Goal: Transaction & Acquisition: Purchase product/service

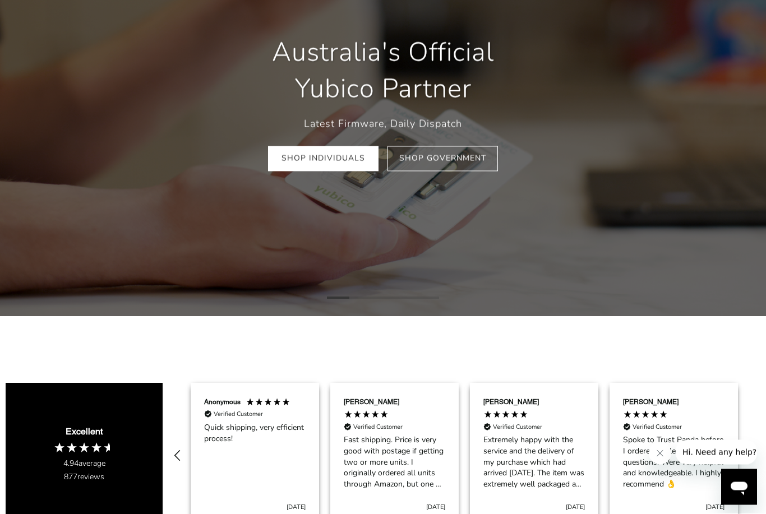
scroll to position [39, 0]
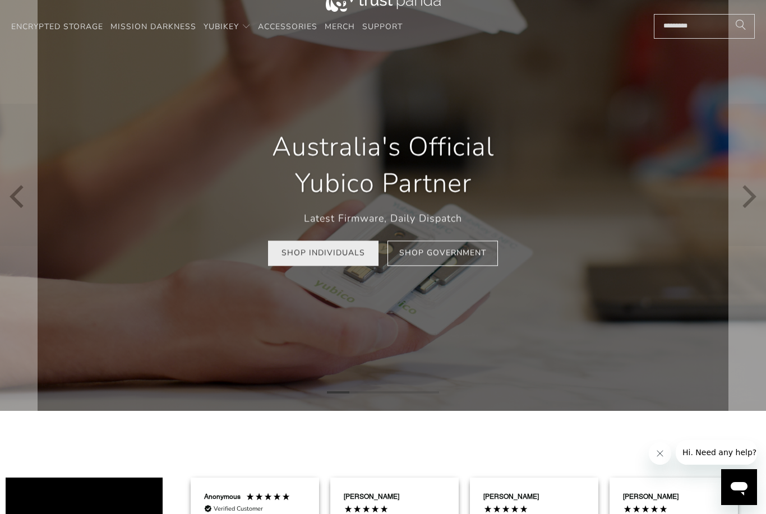
click at [326, 250] on link "Shop Individuals" at bounding box center [323, 253] width 110 height 25
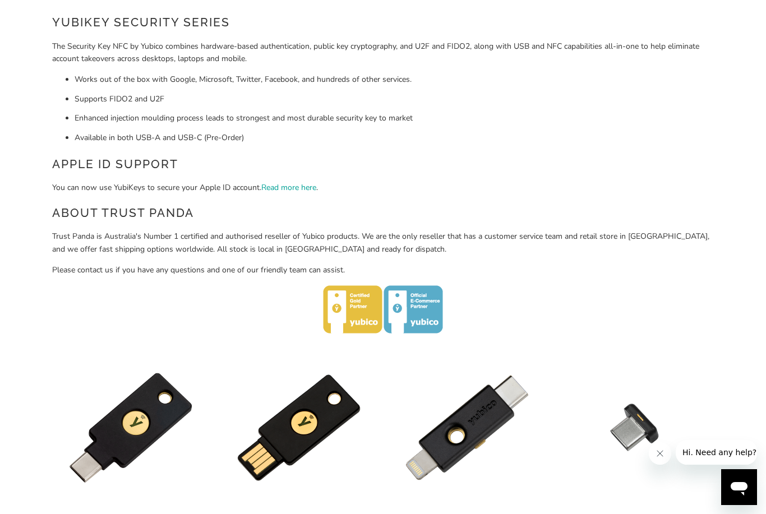
scroll to position [268, 0]
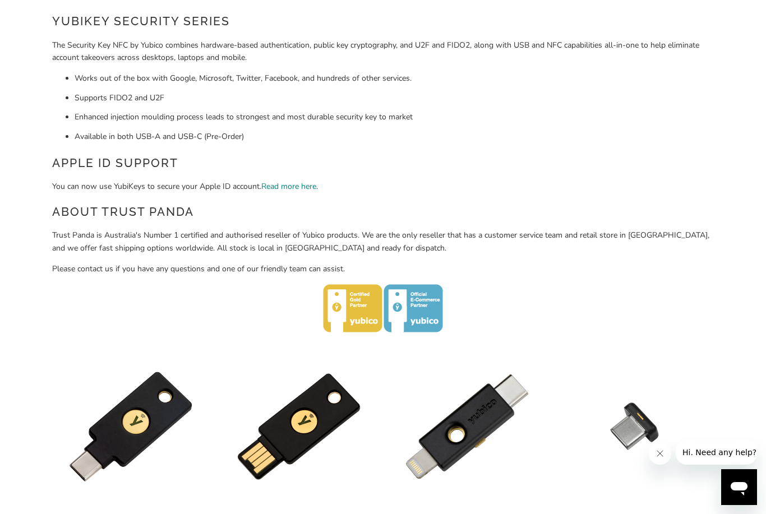
click at [306, 188] on link "Read more here" at bounding box center [288, 186] width 55 height 11
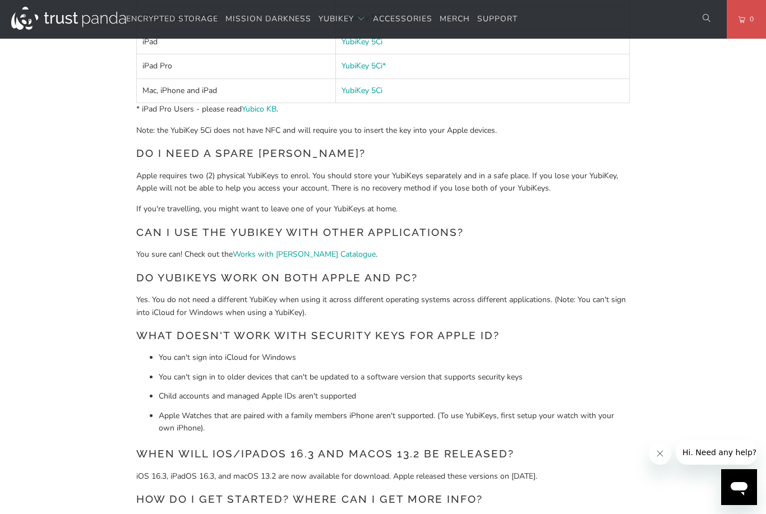
scroll to position [867, 0]
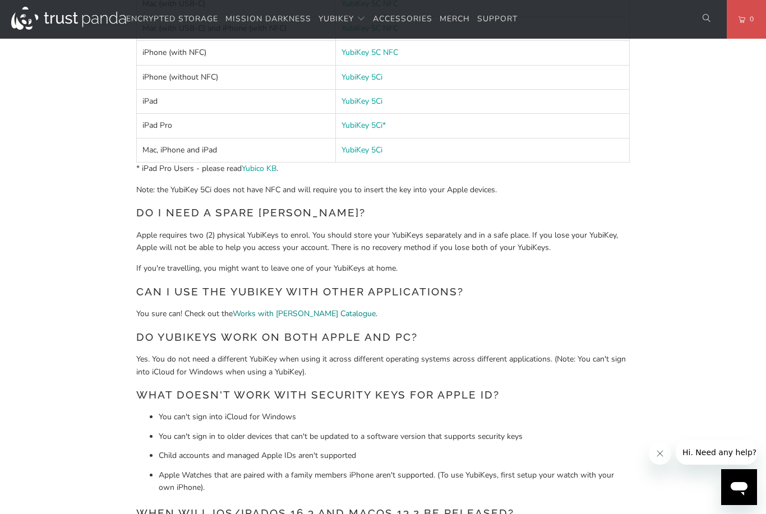
click at [325, 308] on link "Works with YubiKey Catalogue" at bounding box center [304, 313] width 143 height 11
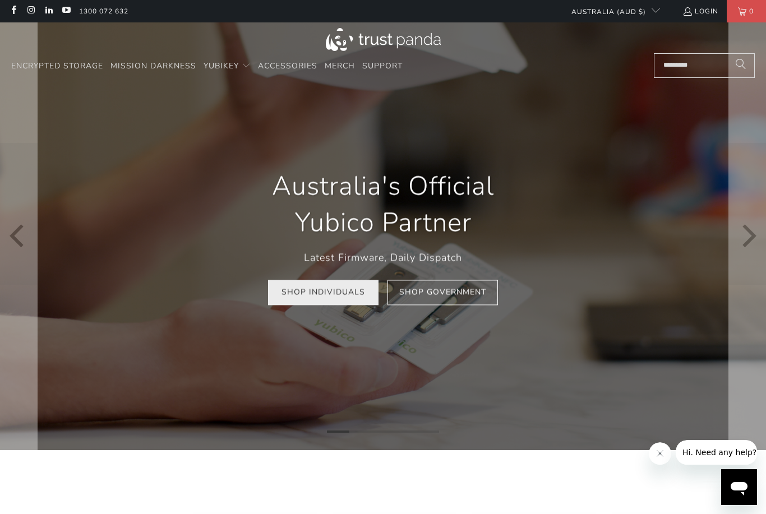
click at [347, 294] on link "Shop Individuals" at bounding box center [323, 292] width 110 height 25
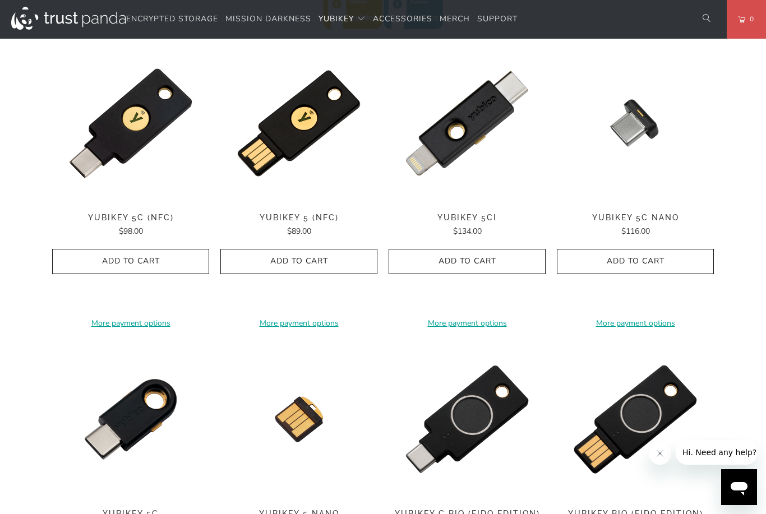
scroll to position [570, 0]
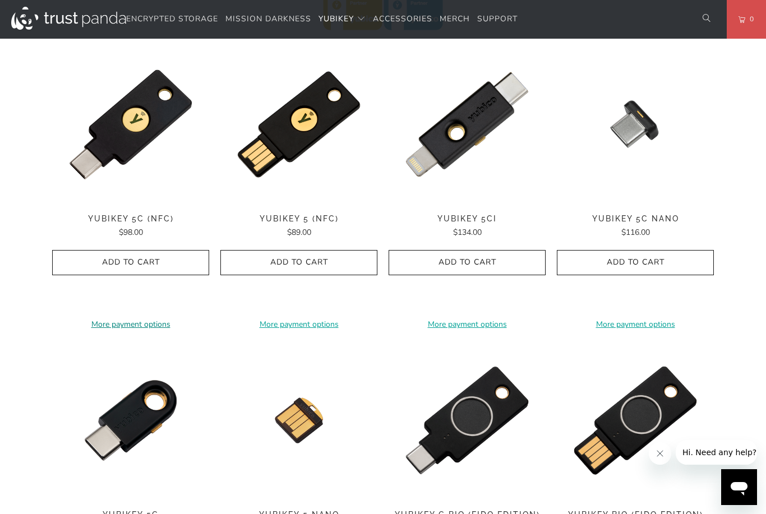
click at [141, 319] on link "More payment options" at bounding box center [130, 325] width 157 height 12
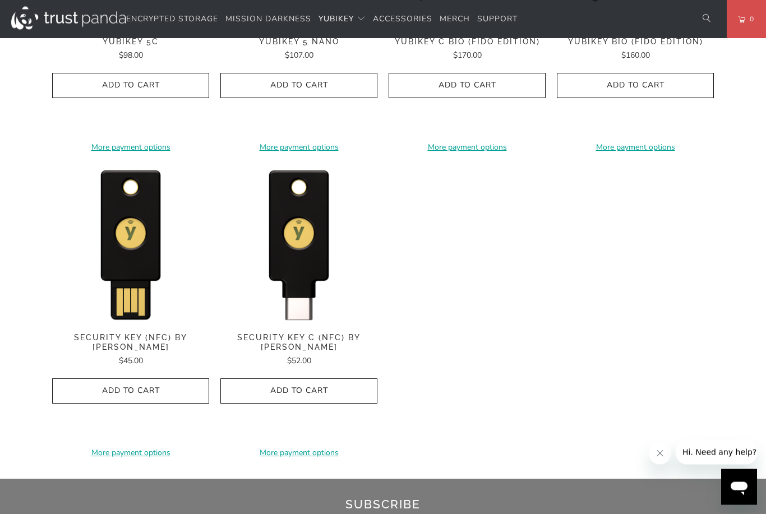
scroll to position [1044, 0]
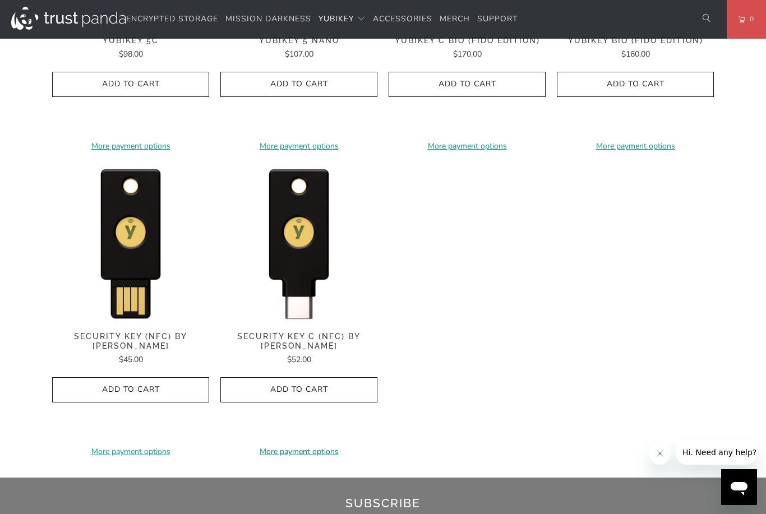
click at [287, 446] on link "More payment options" at bounding box center [298, 452] width 157 height 12
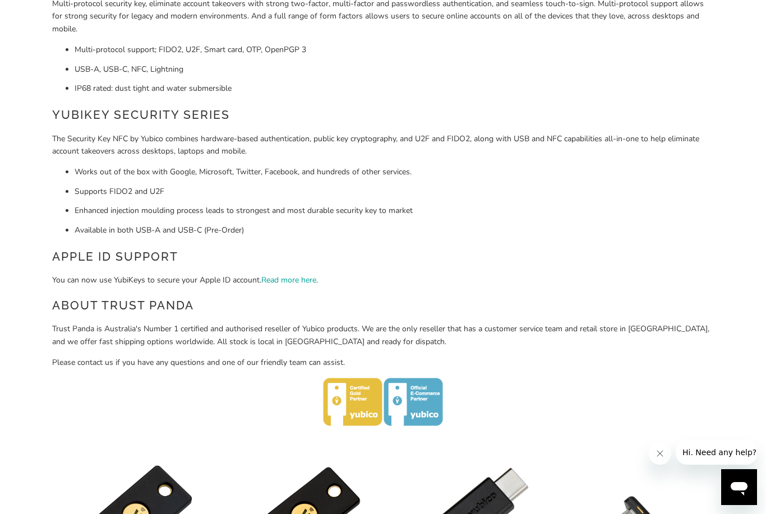
scroll to position [173, 0]
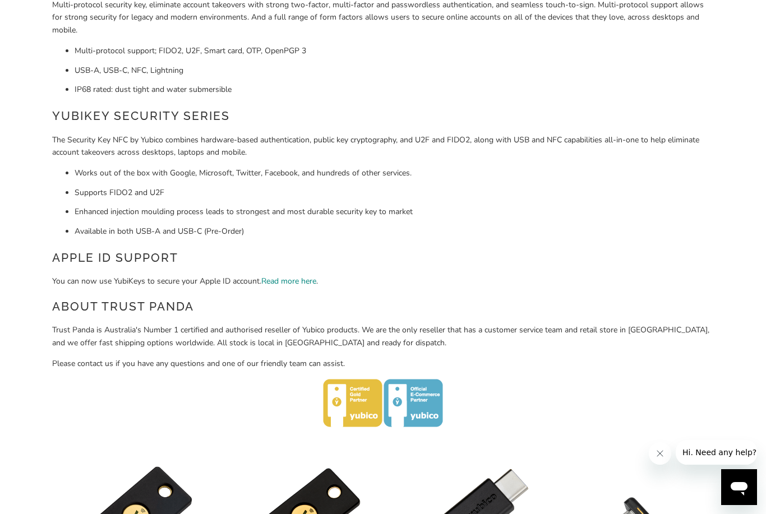
click at [293, 283] on link "Read more here" at bounding box center [288, 281] width 55 height 11
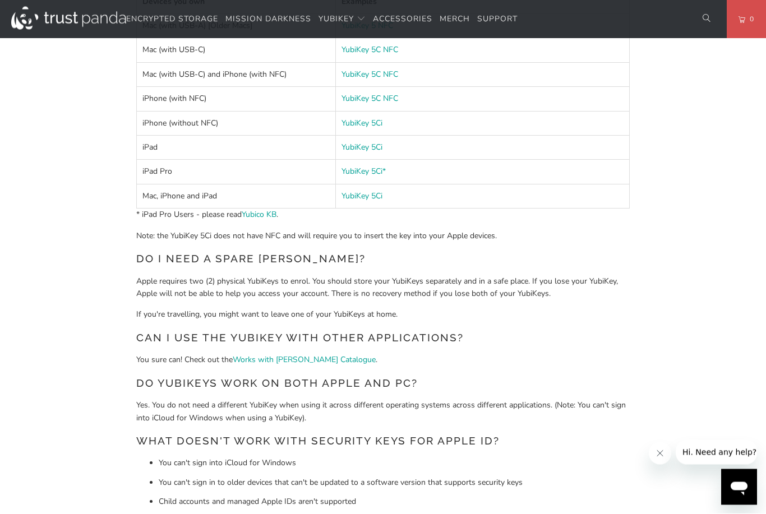
scroll to position [822, 0]
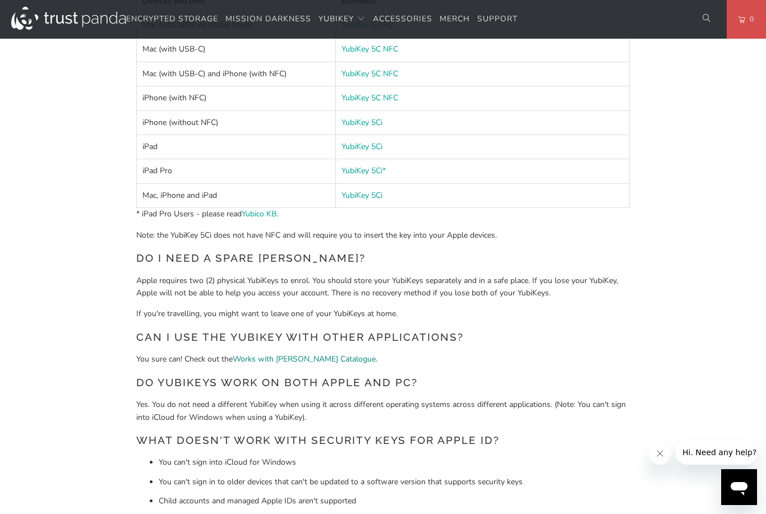
click at [315, 356] on link "Works with YubiKey Catalogue" at bounding box center [304, 359] width 143 height 11
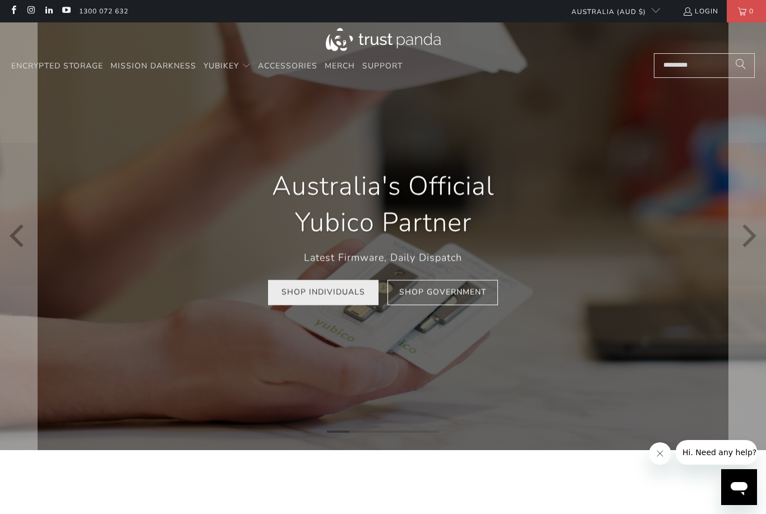
click at [334, 289] on link "Shop Individuals" at bounding box center [323, 292] width 110 height 25
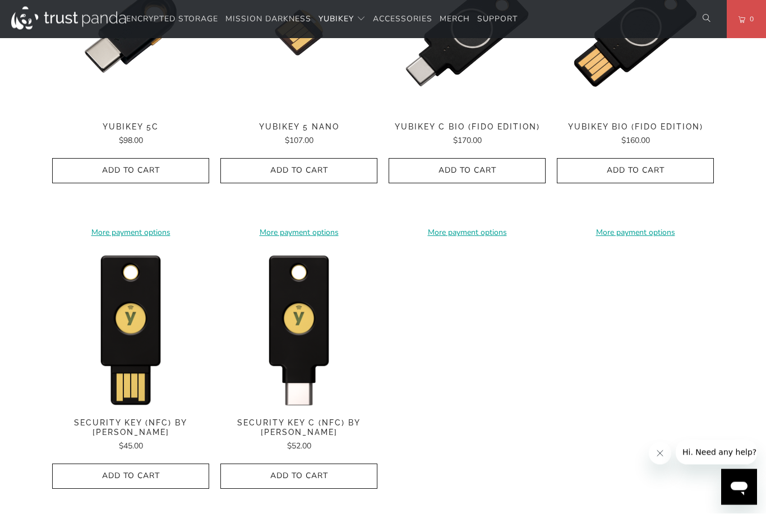
scroll to position [987, 0]
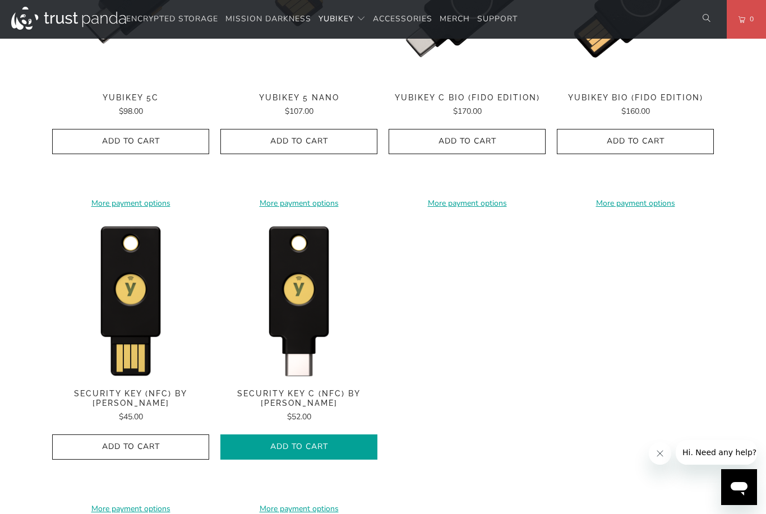
click at [340, 442] on span "Add to Cart" at bounding box center [298, 447] width 133 height 10
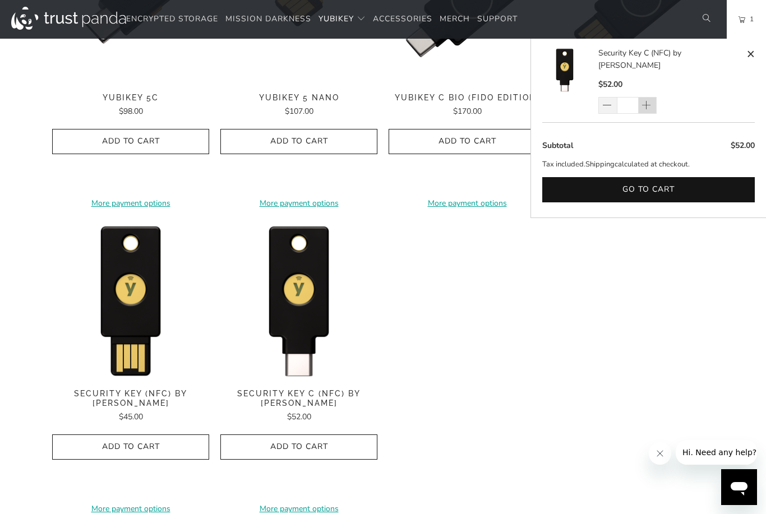
click at [656, 97] on span at bounding box center [648, 105] width 19 height 17
type input "*"
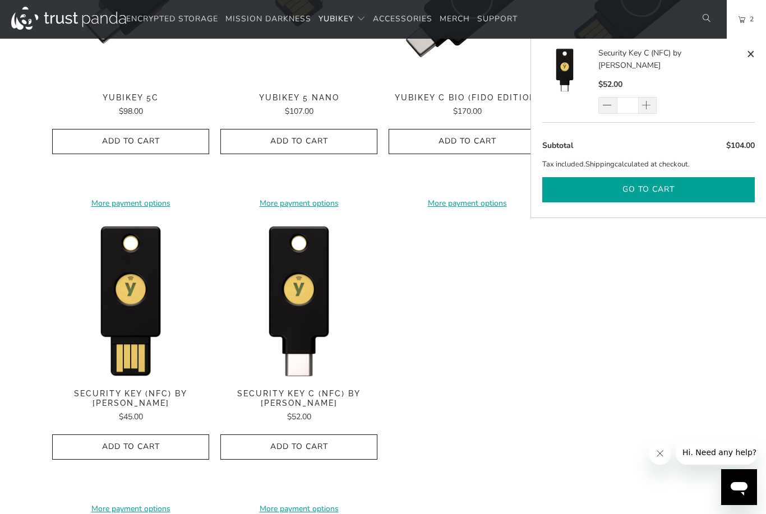
click at [671, 181] on button "Go to cart" at bounding box center [648, 189] width 213 height 25
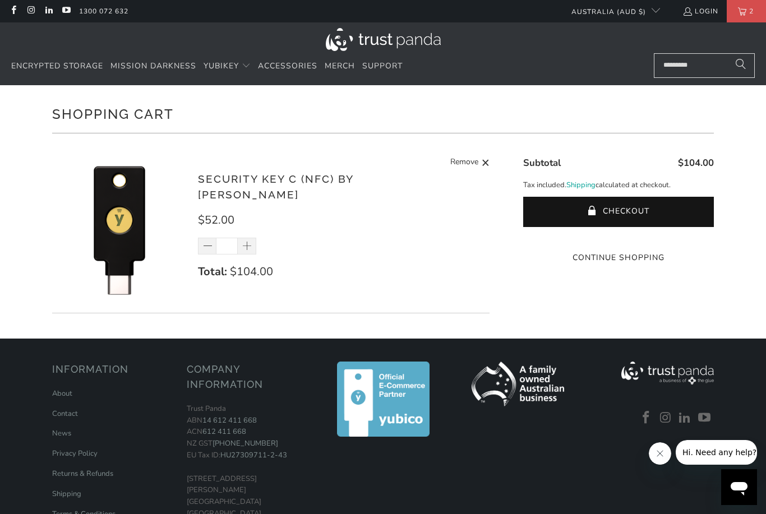
click at [620, 242] on shopify-apple-pay-button at bounding box center [618, 236] width 2 height 11
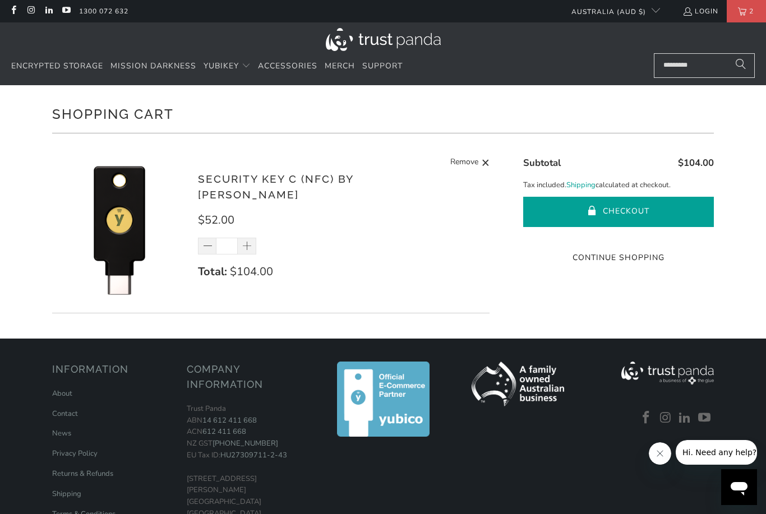
click at [661, 216] on button "Checkout" at bounding box center [618, 212] width 191 height 30
